Goal: Information Seeking & Learning: Compare options

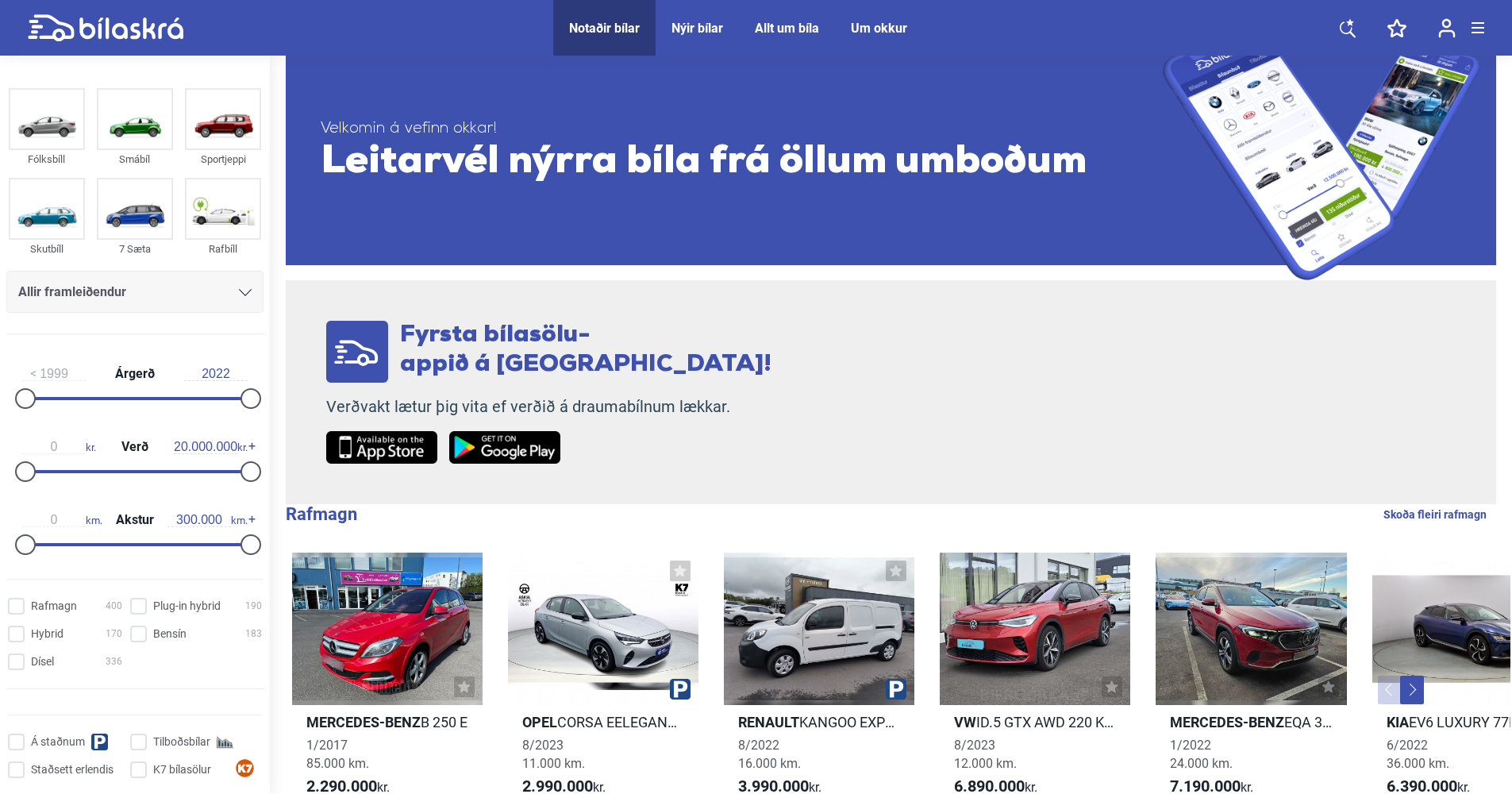
scroll to position [79, 0]
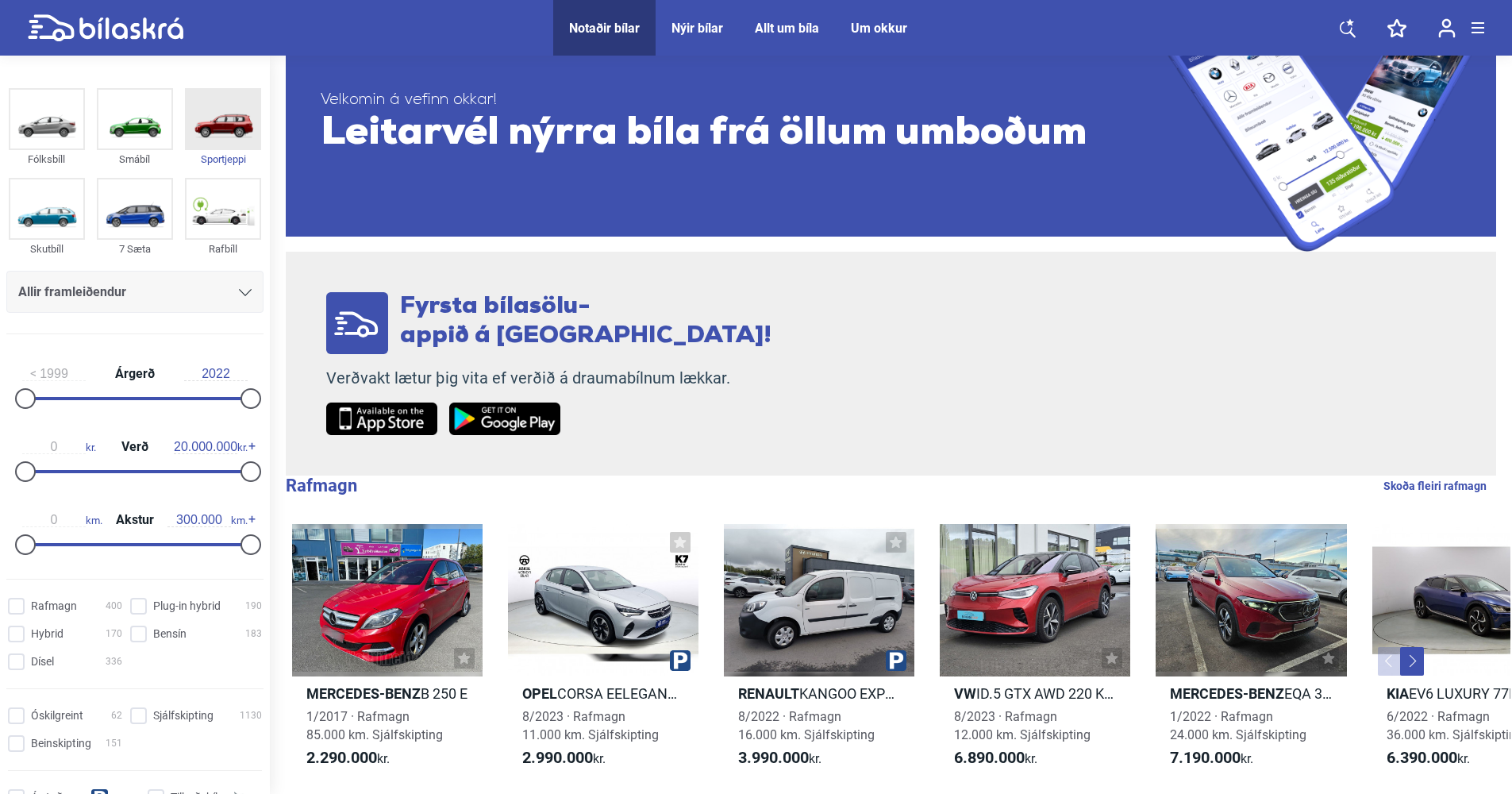
click at [234, 131] on img at bounding box center [222, 119] width 73 height 59
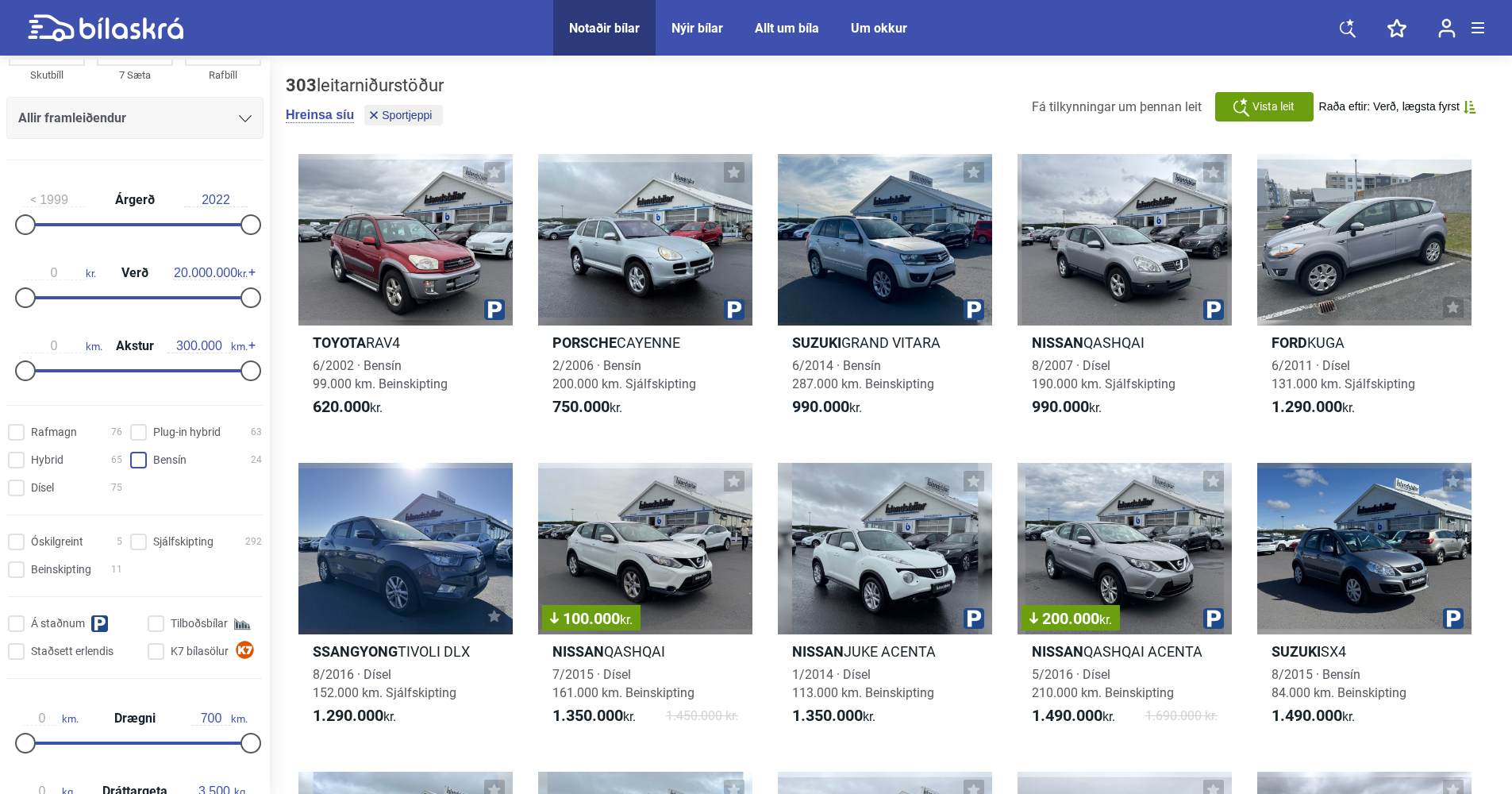
scroll to position [238, 0]
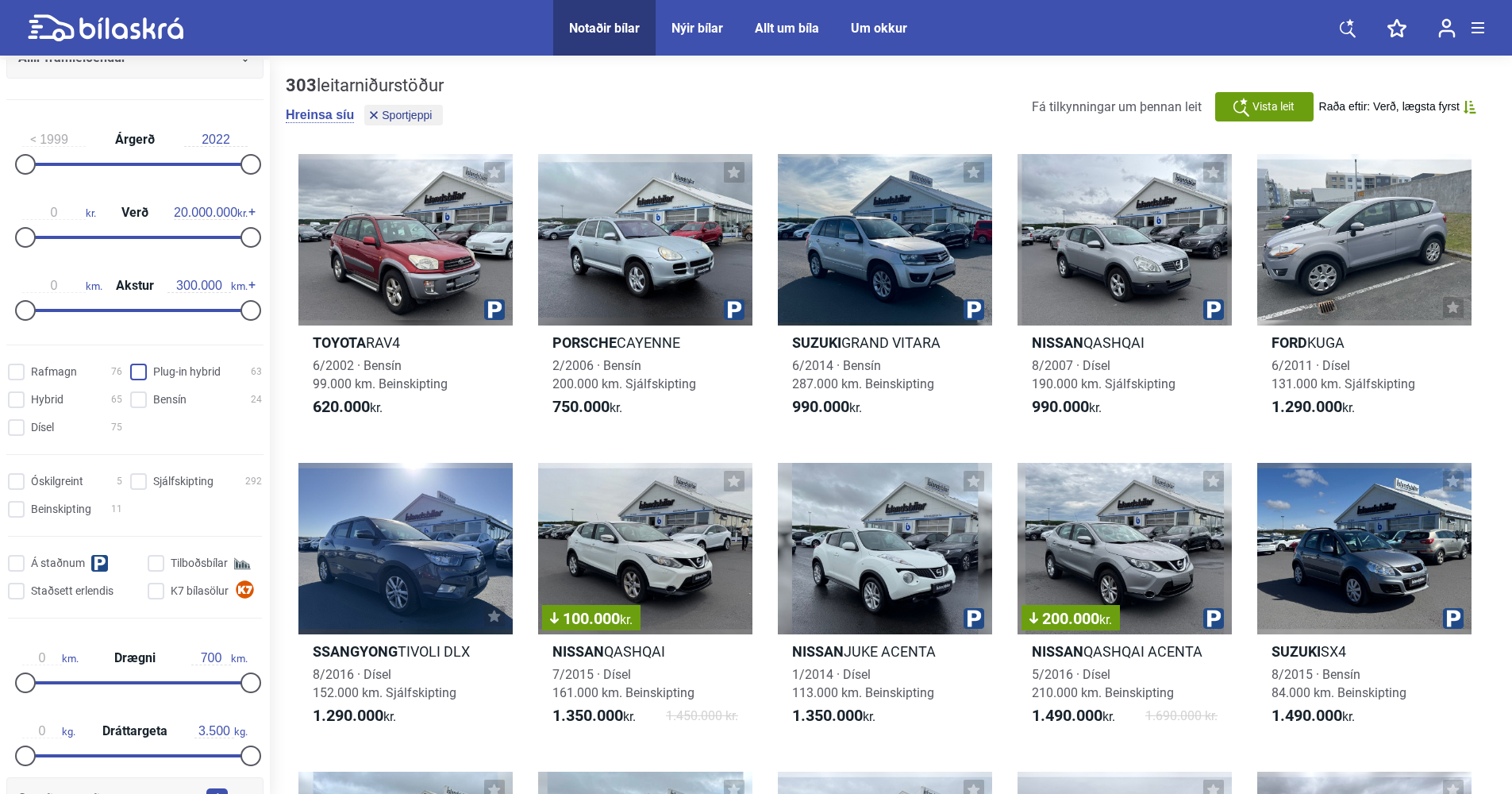
click at [135, 371] on hybrid "Plug-in hybrid 63" at bounding box center [199, 373] width 132 height 17
checkbox hybrid "true"
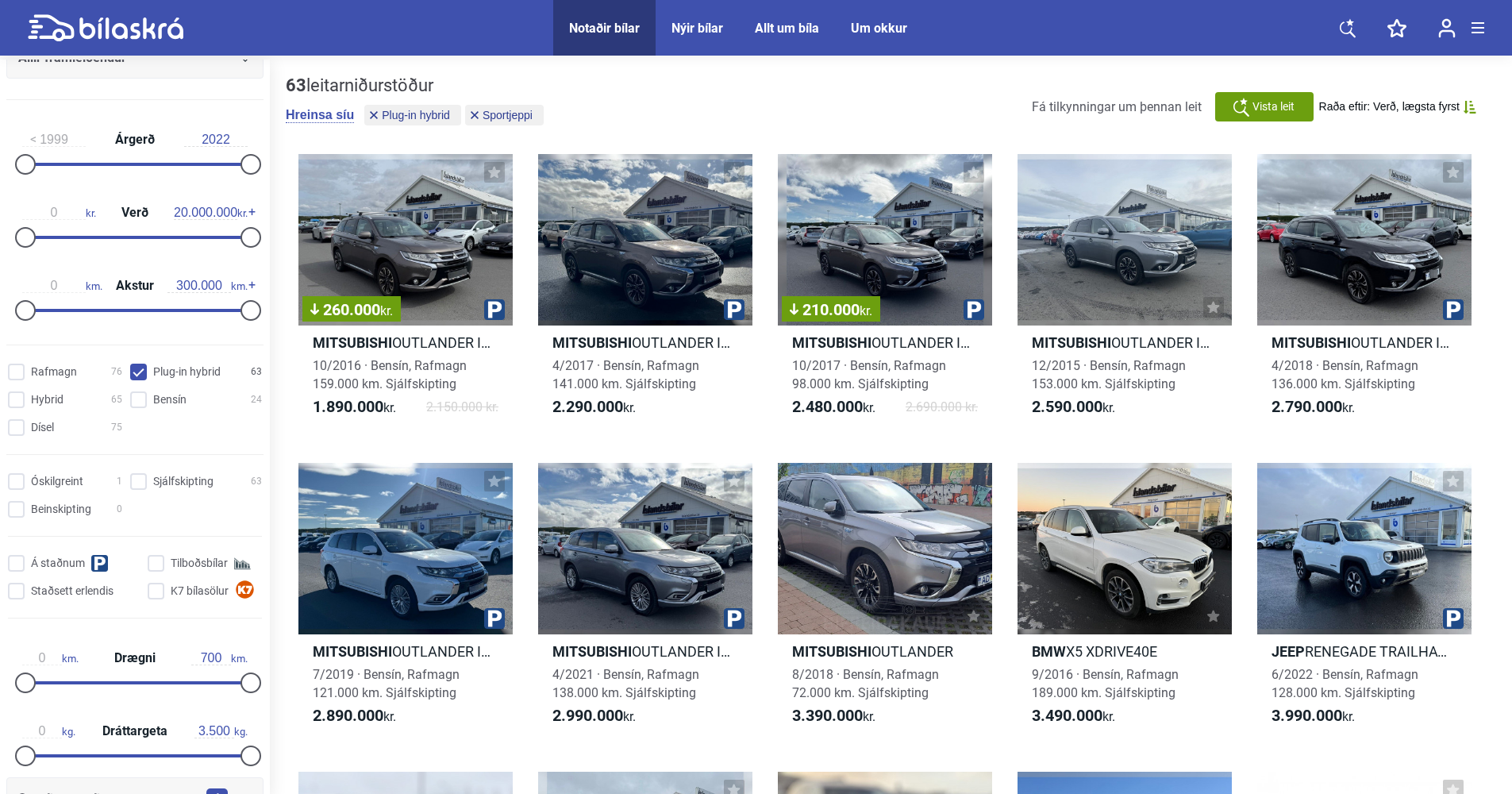
click at [68, 135] on input "1999" at bounding box center [54, 140] width 63 height 14
click at [54, 139] on input "1999" at bounding box center [54, 140] width 63 height 14
click at [34, 140] on input "1999" at bounding box center [54, 140] width 63 height 14
click at [230, 137] on input "2022" at bounding box center [216, 140] width 63 height 14
type input "2"
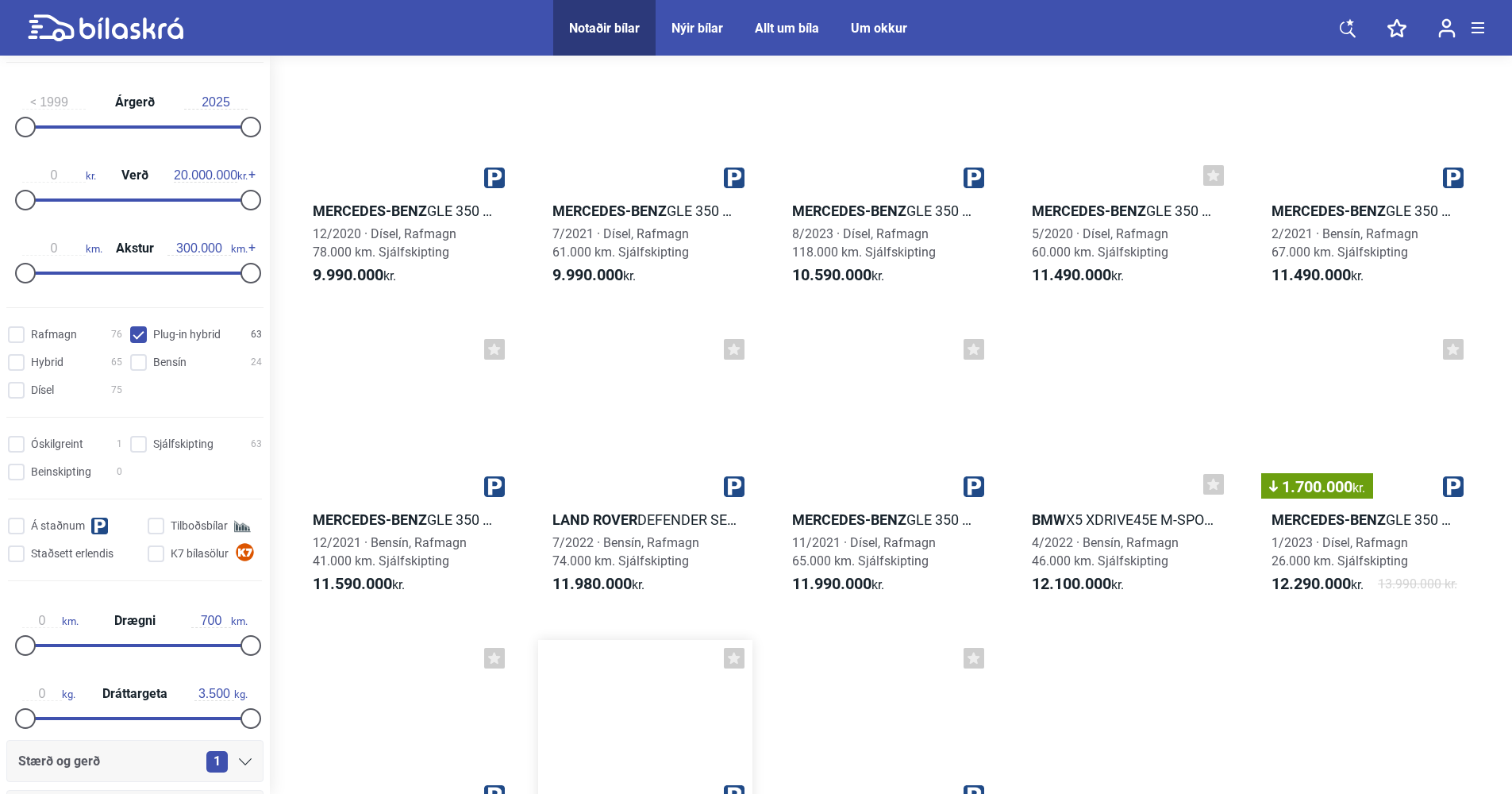
scroll to position [3574, 0]
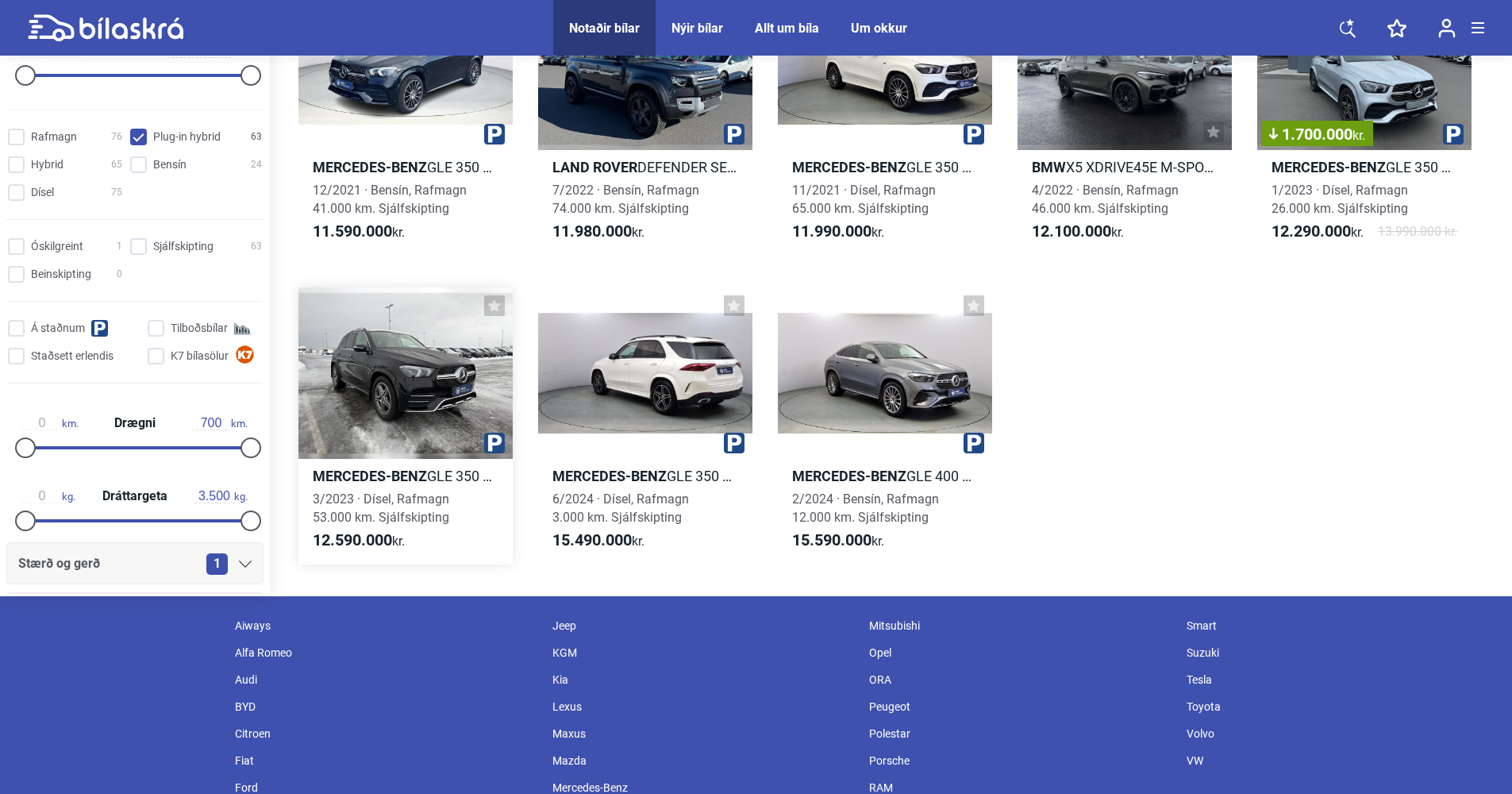
type input "2022"
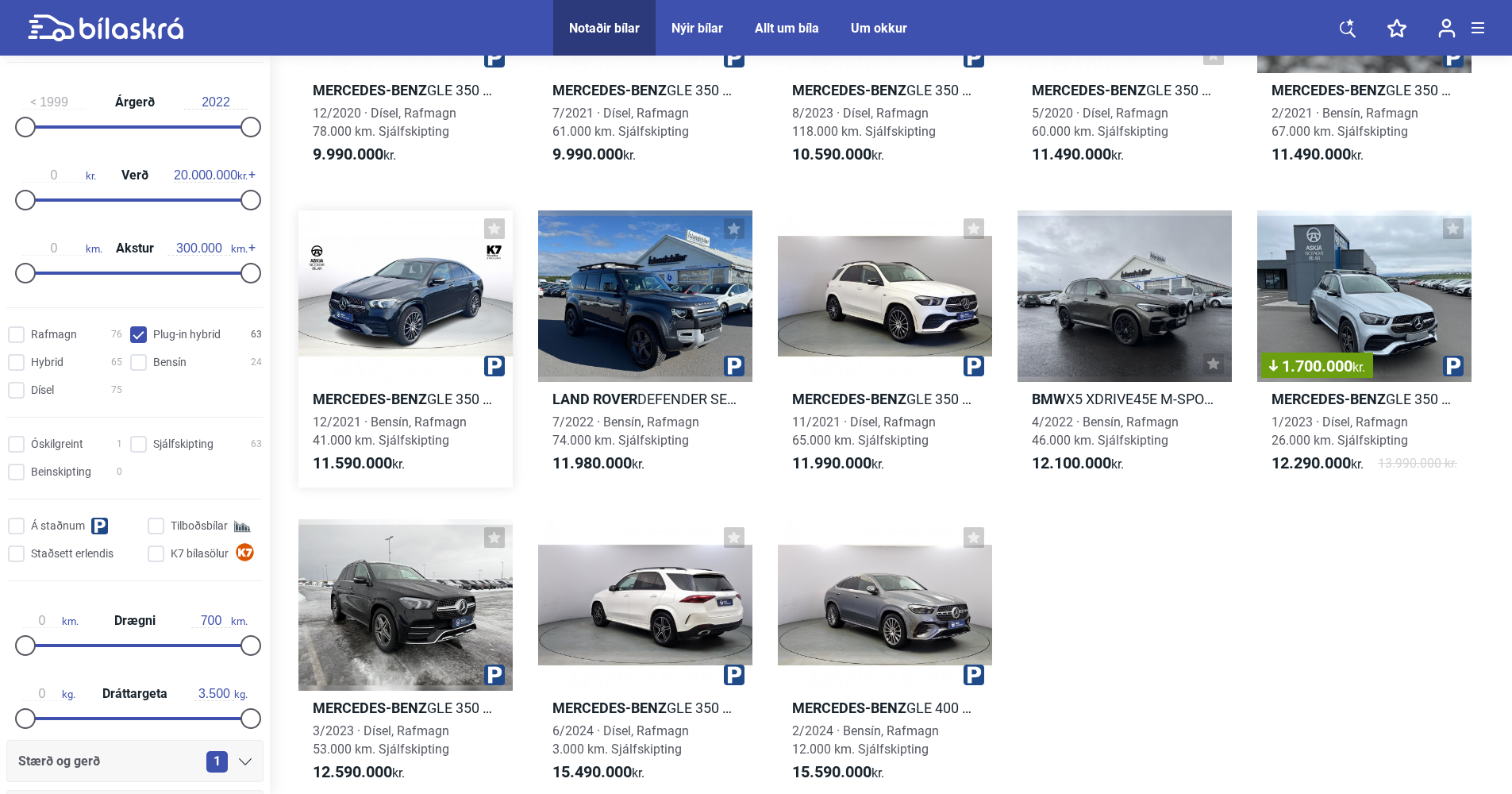
scroll to position [3494, 0]
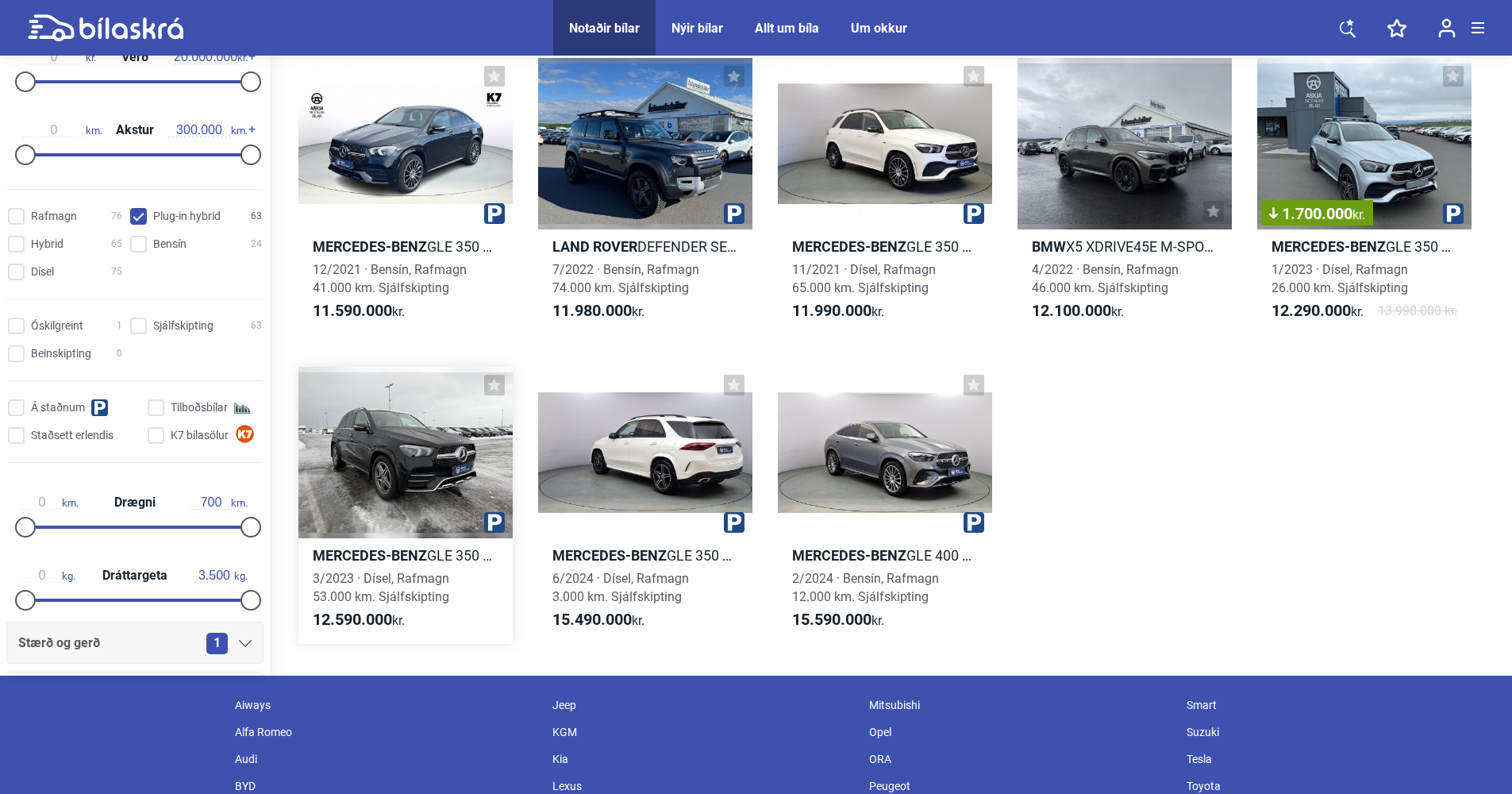
click at [429, 418] on div at bounding box center [405, 452] width 215 height 171
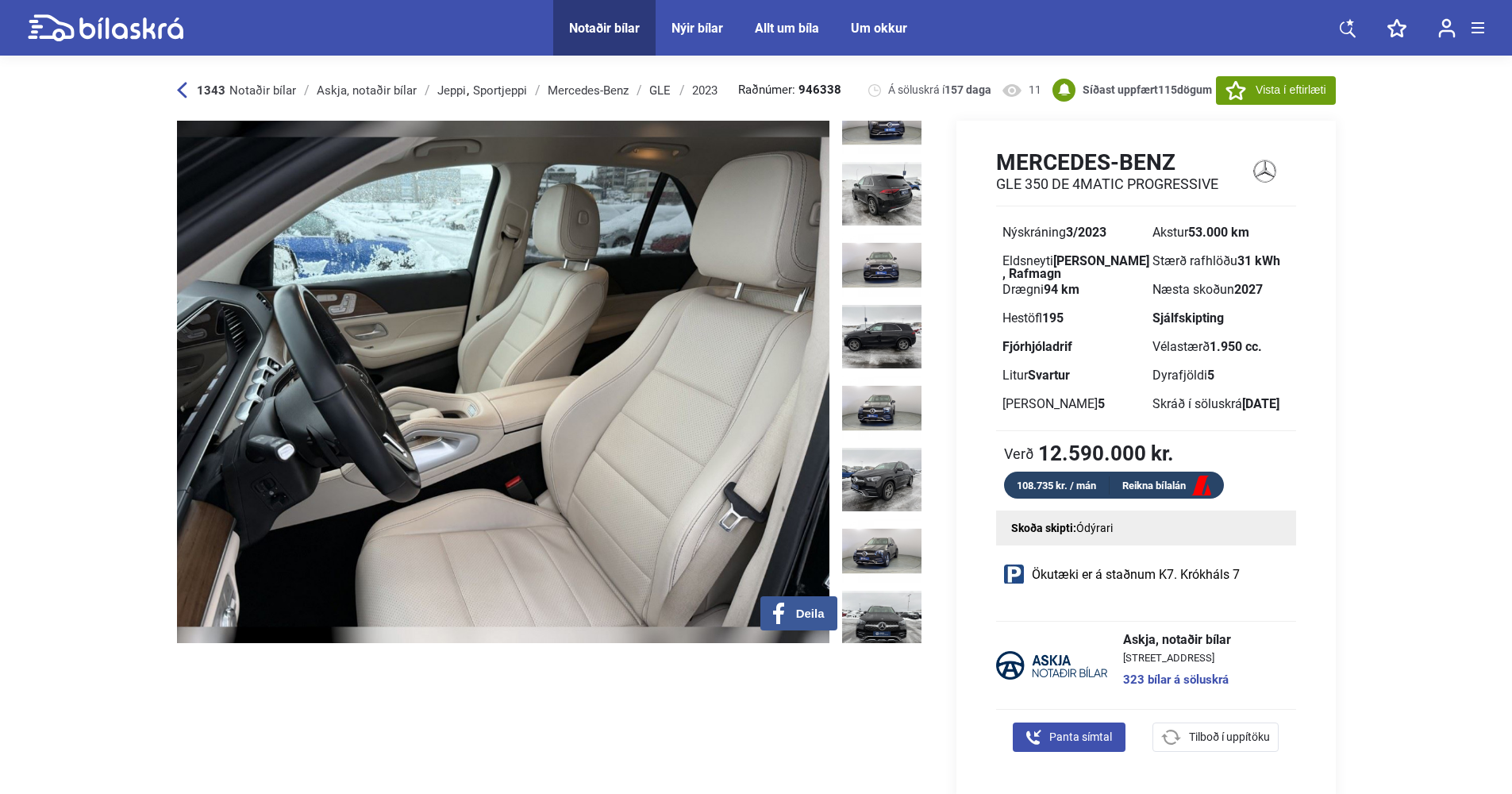
scroll to position [589, 0]
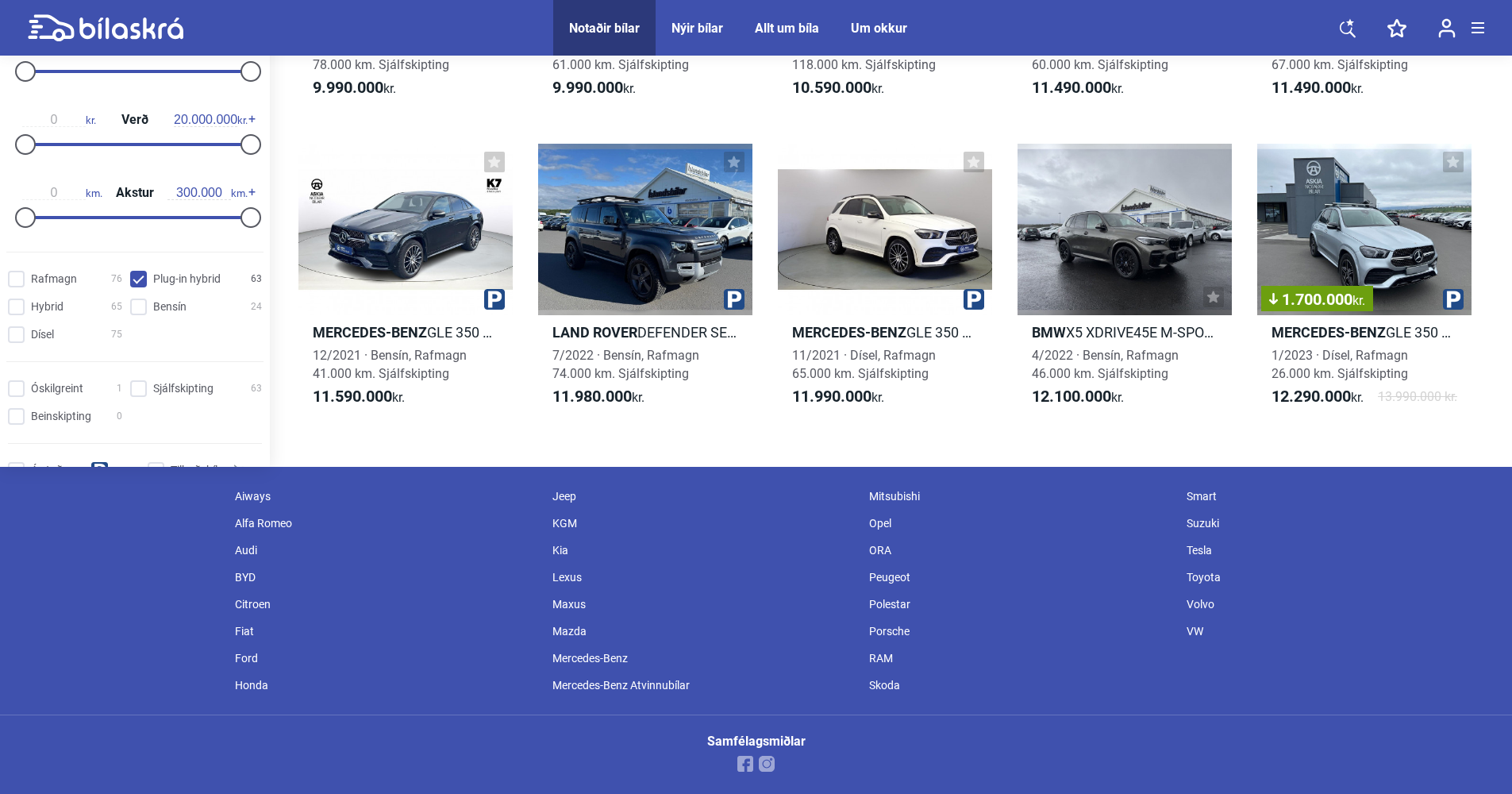
scroll to position [3494, 0]
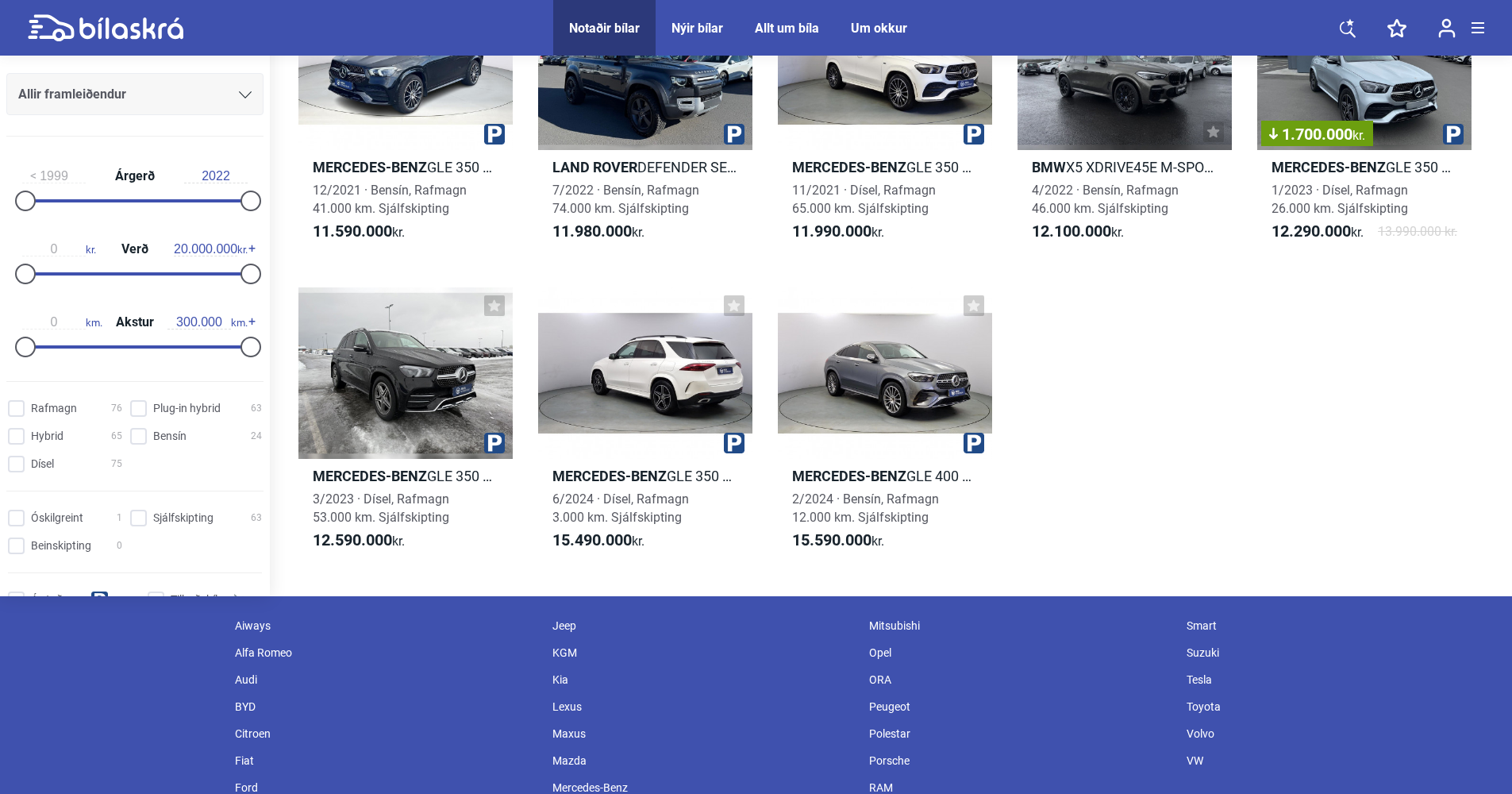
checkbox hybrid "false"
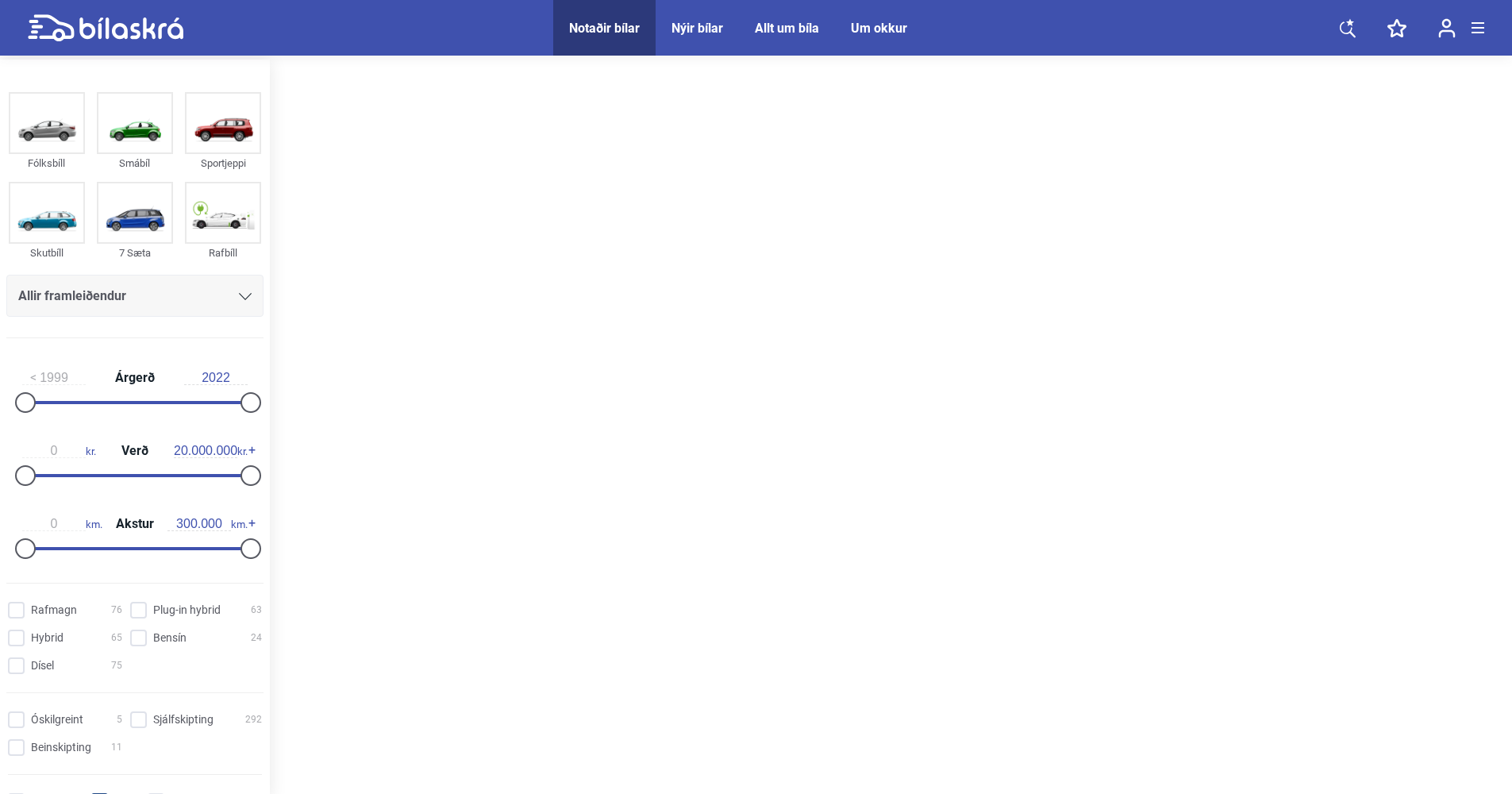
scroll to position [79, 0]
